Goal: Register for event/course

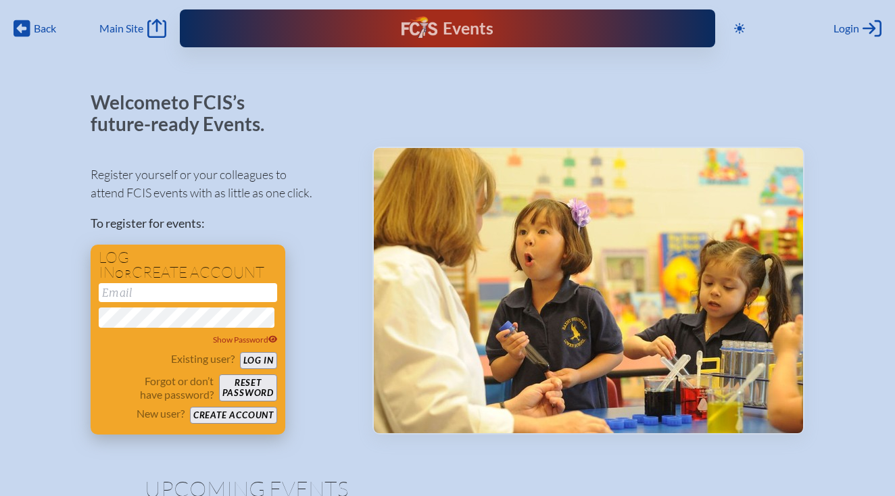
click at [169, 298] on input "email" at bounding box center [188, 292] width 179 height 19
type input "[US_STATE][EMAIL_ADDRESS][PERSON_NAME][PERSON_NAME][DOMAIN_NAME]"
click at [227, 289] on input "[US_STATE][EMAIL_ADDRESS][PERSON_NAME][PERSON_NAME][DOMAIN_NAME]" at bounding box center [188, 292] width 179 height 19
click at [232, 293] on input "[US_STATE][EMAIL_ADDRESS][PERSON_NAME][PERSON_NAME][DOMAIN_NAME]" at bounding box center [188, 292] width 179 height 19
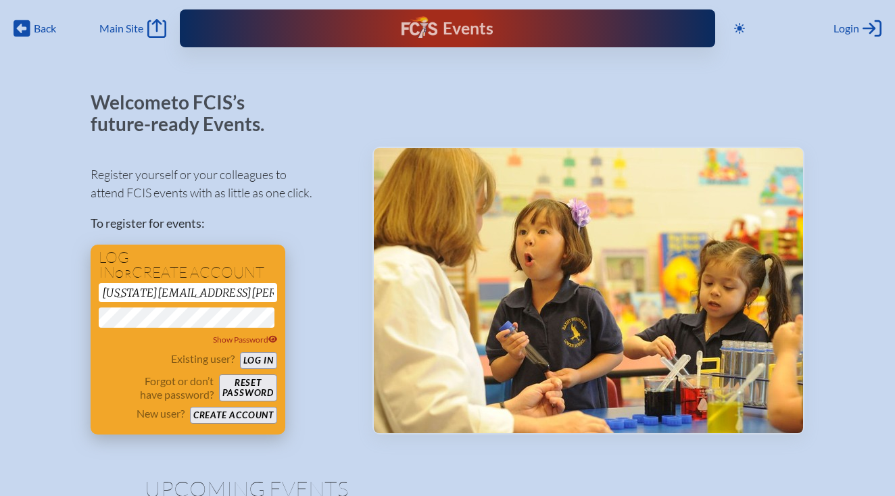
click at [232, 293] on input "[US_STATE][EMAIL_ADDRESS][PERSON_NAME][PERSON_NAME][DOMAIN_NAME]" at bounding box center [188, 292] width 179 height 19
click at [268, 368] on button "Log in" at bounding box center [258, 360] width 37 height 17
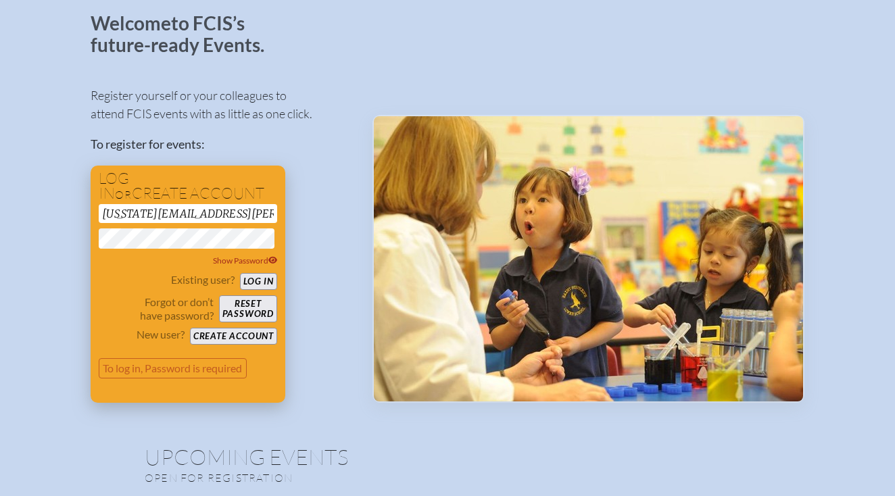
scroll to position [81, 0]
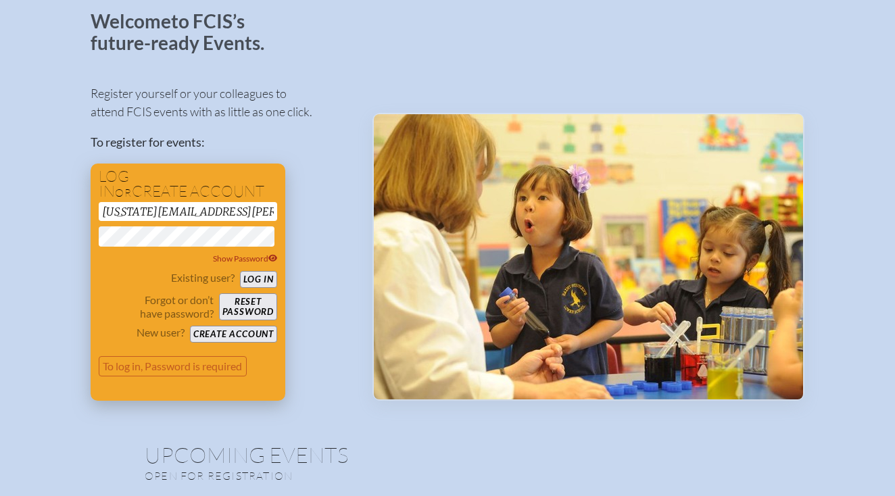
drag, startPoint x: 103, startPoint y: 209, endPoint x: 269, endPoint y: 219, distance: 166.0
click at [269, 219] on input "[US_STATE][EMAIL_ADDRESS][PERSON_NAME][PERSON_NAME][DOMAIN_NAME]" at bounding box center [188, 211] width 179 height 19
type input "[US_STATE][EMAIL_ADDRESS][PERSON_NAME][PERSON_NAME][DOMAIN_NAME]"
click at [261, 281] on button "Log in" at bounding box center [258, 279] width 37 height 17
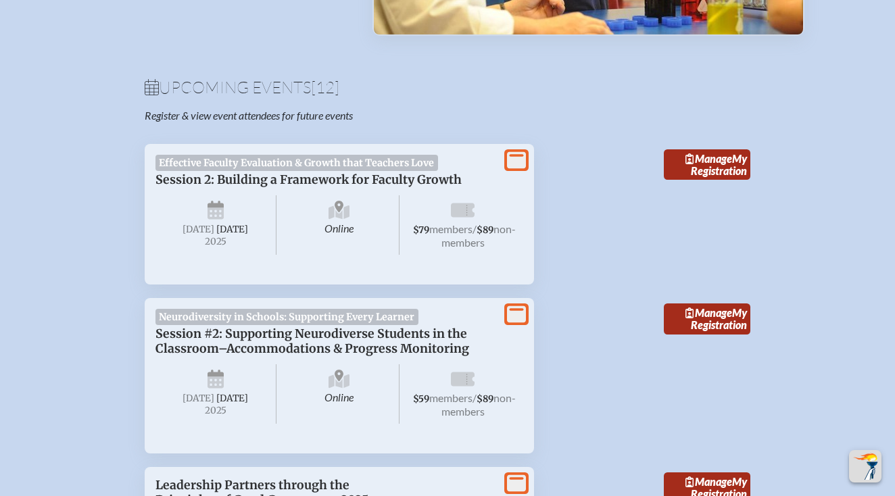
scroll to position [433, 0]
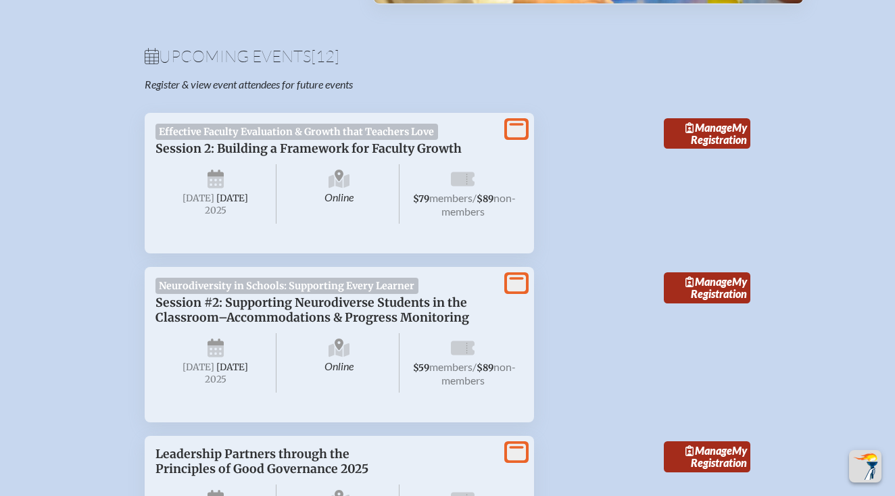
click at [407, 151] on span "Session 2: Building a Framework for Faculty Growth" at bounding box center [309, 148] width 306 height 15
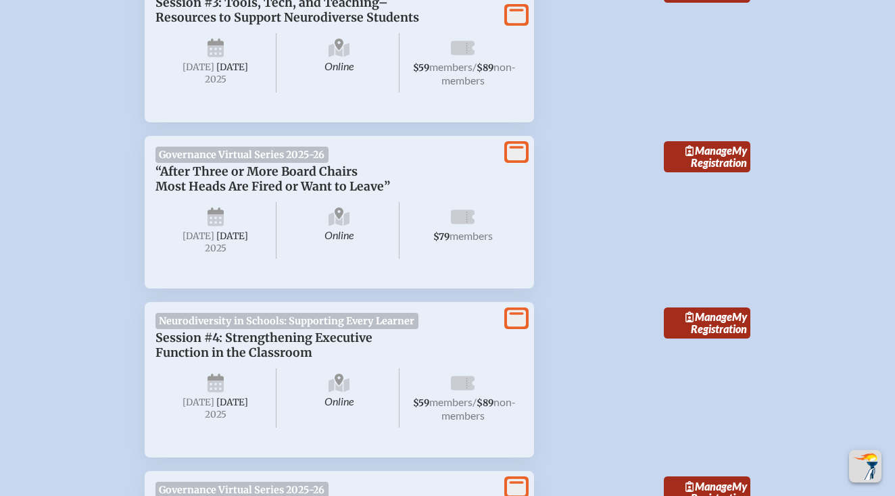
scroll to position [2137, 0]
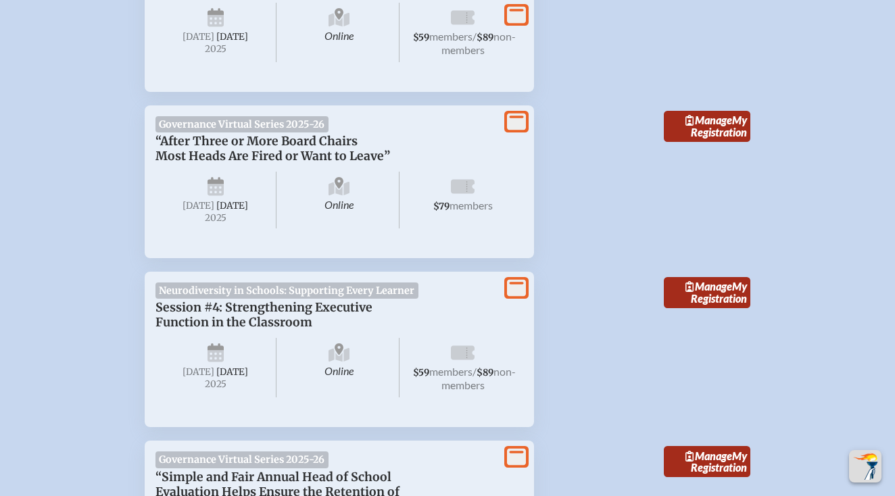
click at [304, 134] on span "“After Three or More Board Chairs Most Heads Are Fired or Want to Leave”" at bounding box center [273, 149] width 235 height 30
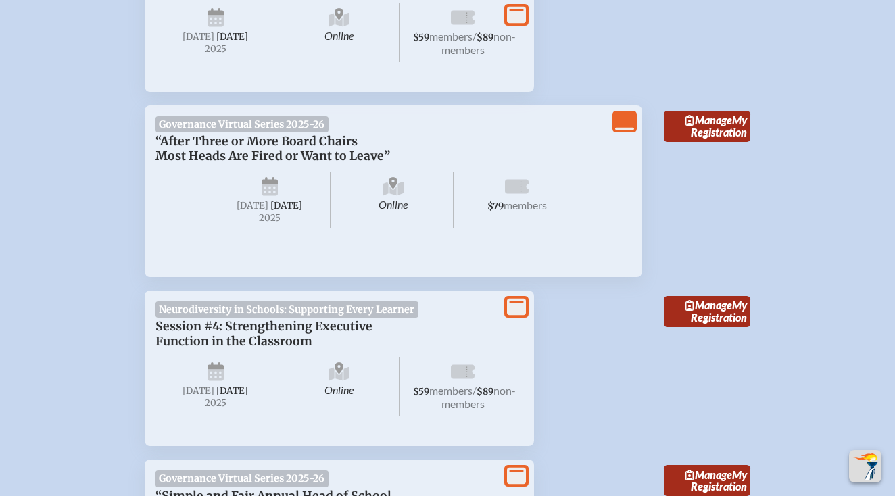
click at [240, 134] on span "“After Three or More Board Chairs Most Heads Are Fired or Want to Leave”" at bounding box center [273, 149] width 235 height 30
click at [711, 114] on span "Manage" at bounding box center [709, 120] width 47 height 13
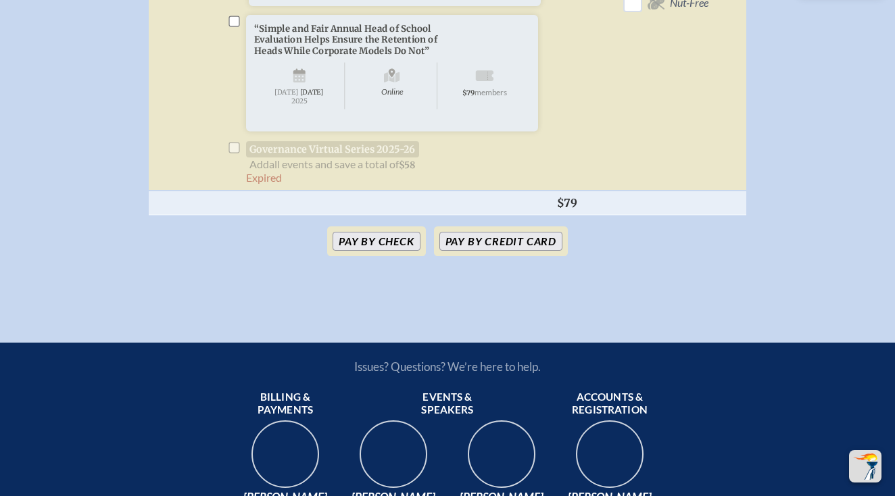
scroll to position [785, 0]
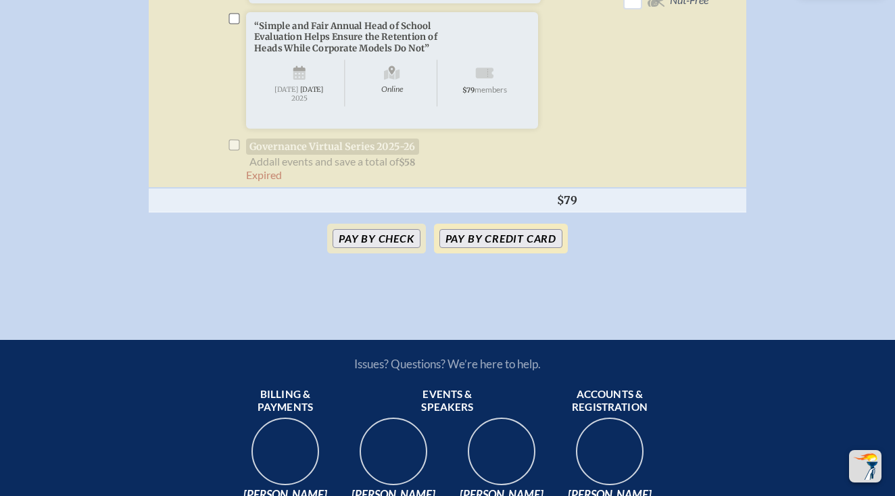
click at [461, 248] on button "Pay by Credit Card" at bounding box center [501, 238] width 123 height 19
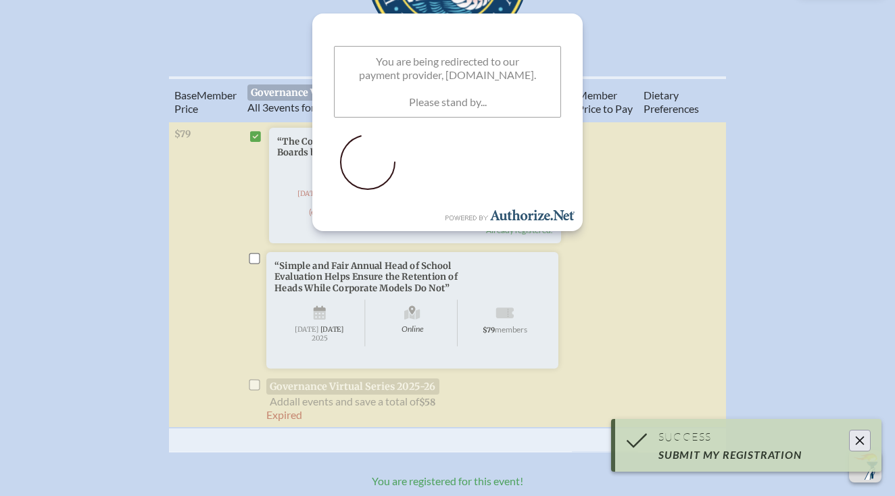
scroll to position [494, 0]
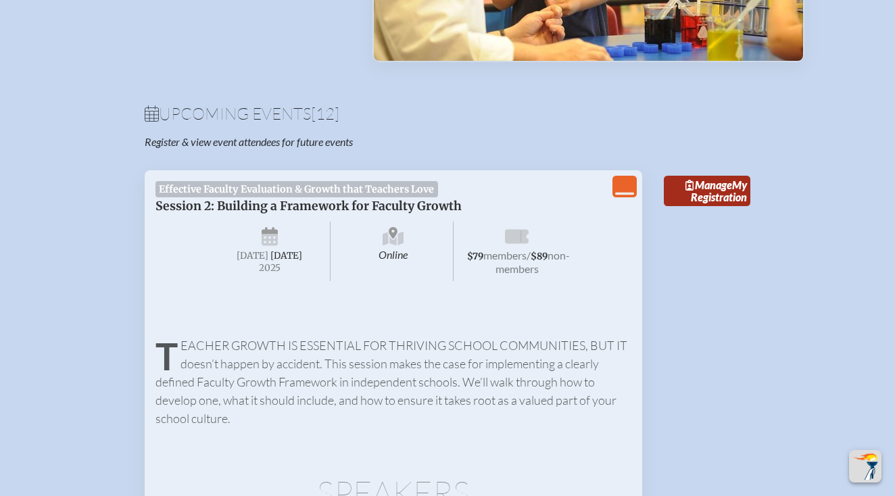
scroll to position [406, 0]
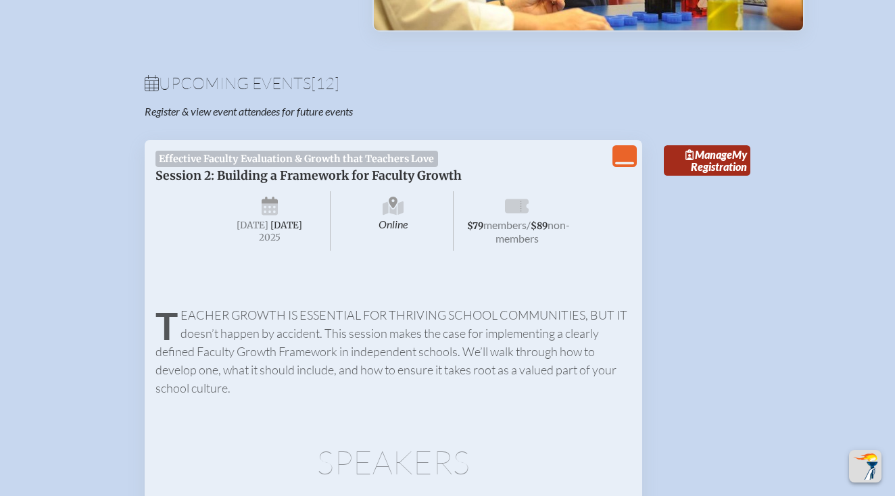
click at [630, 159] on icon "View Less" at bounding box center [624, 156] width 19 height 19
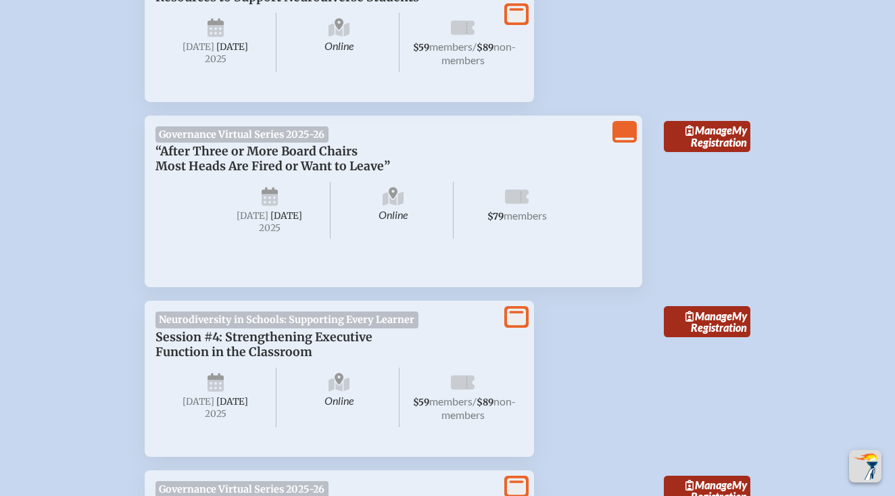
scroll to position [1319, 0]
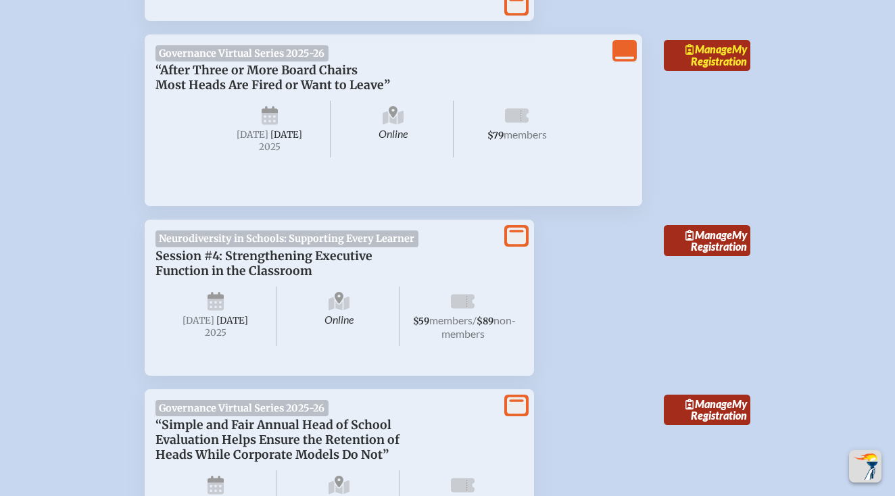
click at [701, 71] on link "Manage My Registration" at bounding box center [707, 55] width 87 height 31
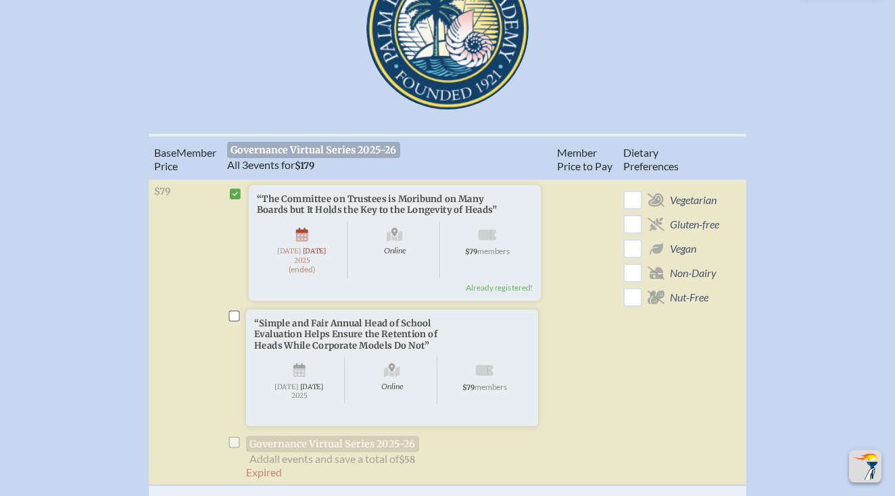
scroll to position [460, 0]
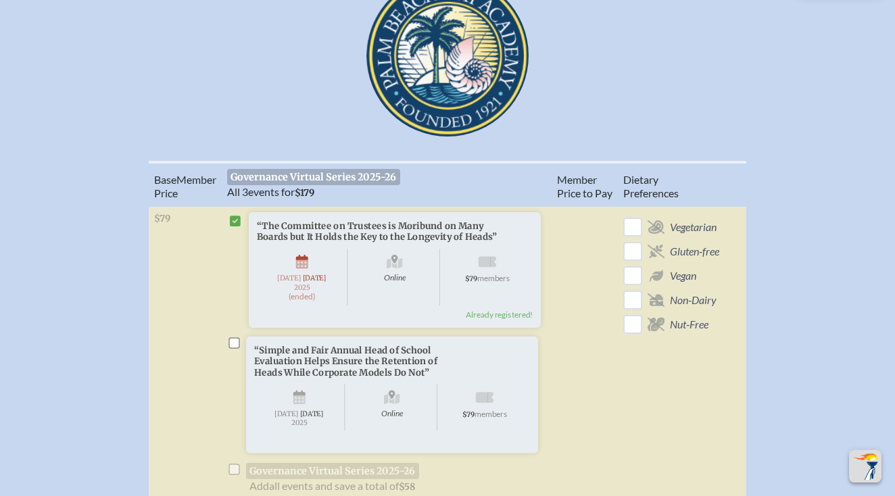
click at [238, 227] on icon at bounding box center [235, 221] width 11 height 11
click at [231, 227] on icon at bounding box center [235, 221] width 11 height 12
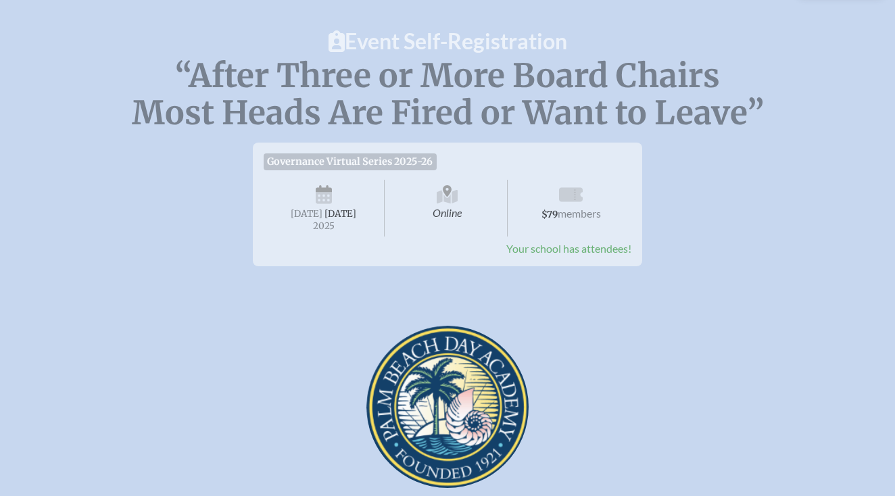
scroll to position [27, 0]
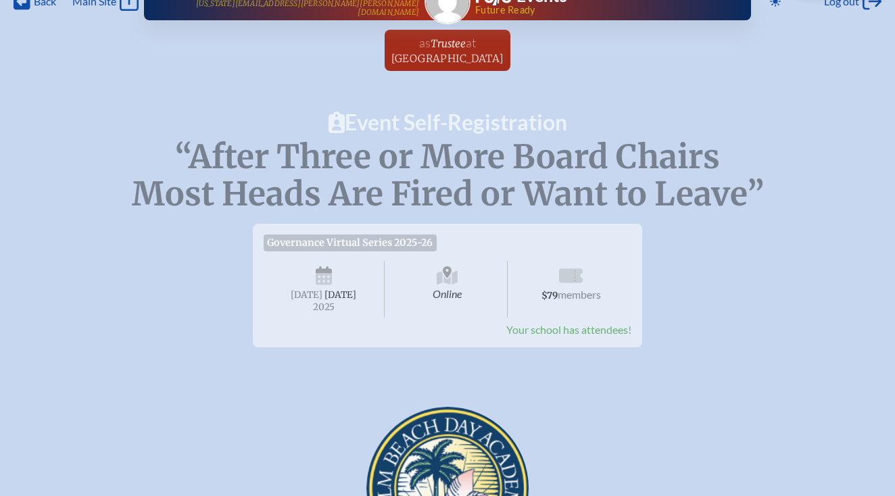
click at [548, 336] on span "Your school has attendees!" at bounding box center [569, 329] width 125 height 13
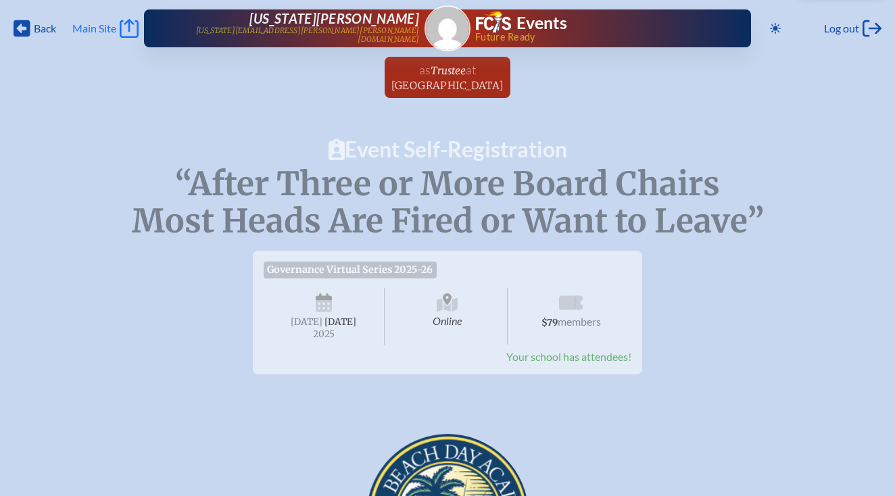
click at [114, 25] on span "Main Site" at bounding box center [94, 29] width 44 height 14
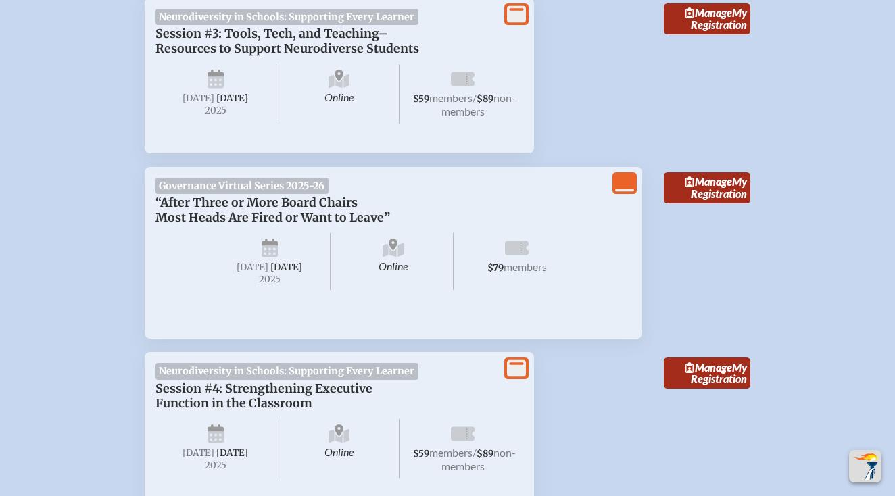
scroll to position [1190, 0]
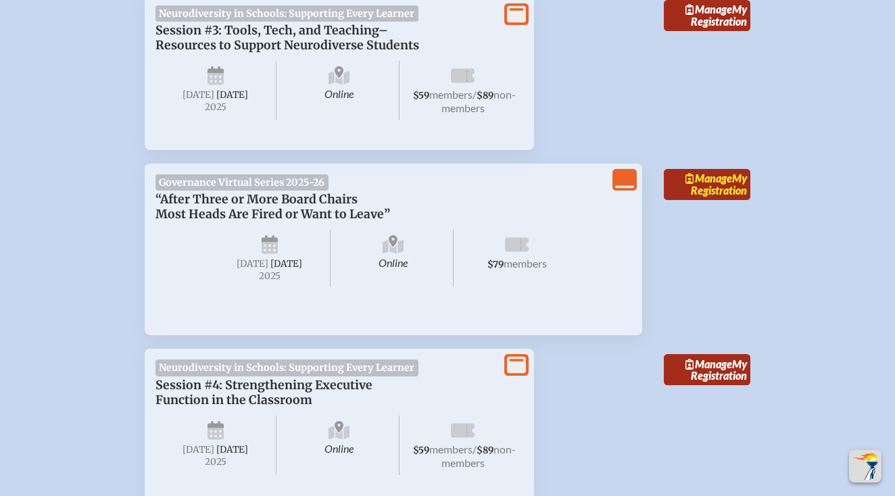
click at [688, 184] on icon at bounding box center [690, 178] width 8 height 11
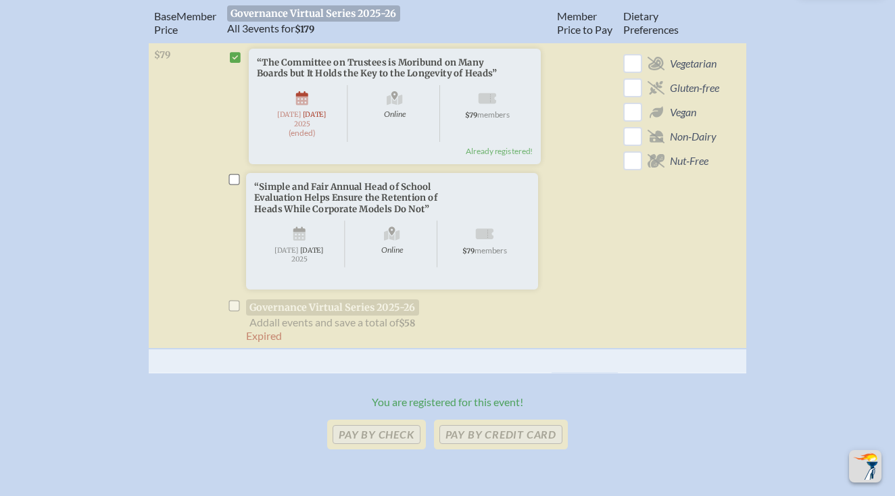
scroll to position [595, 0]
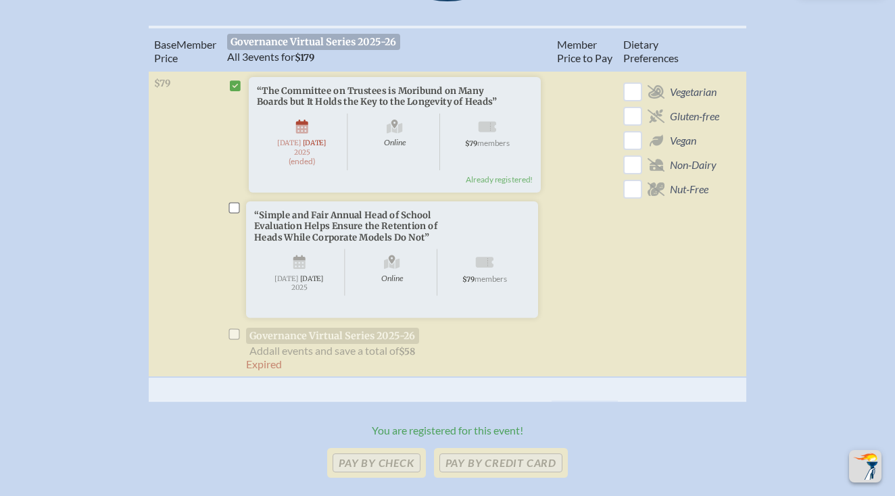
click at [234, 229] on li "“Simple and Fair Annual Head of School Evaluation Helps Ensure the Retention of…" at bounding box center [386, 280] width 319 height 156
click at [232, 229] on li "“Simple and Fair Annual Head of School Evaluation Helps Ensure the Retention of…" at bounding box center [386, 280] width 319 height 156
click at [233, 357] on li "“Simple and Fair Annual Head of School Evaluation Helps Ensure the Retention of…" at bounding box center [386, 280] width 319 height 156
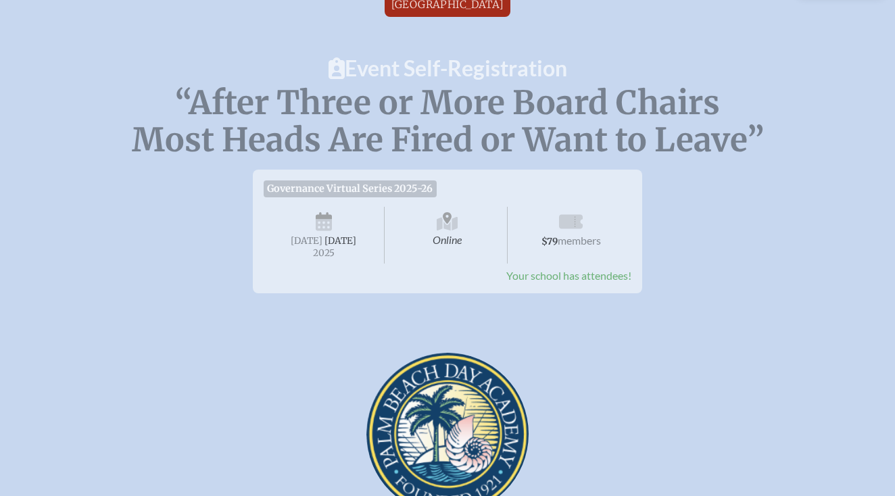
scroll to position [0, 0]
